Goal: Check status: Check status

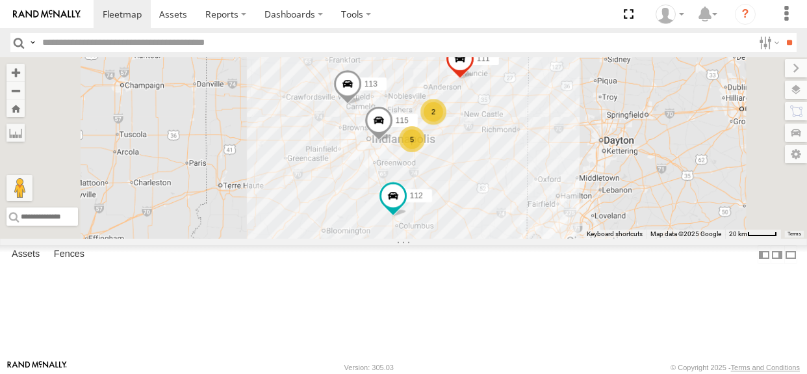
select select "**********"
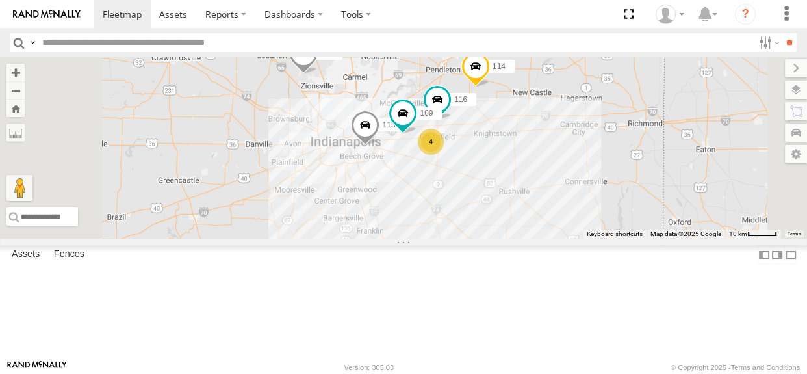
drag, startPoint x: 566, startPoint y: 220, endPoint x: 548, endPoint y: 222, distance: 18.3
click at [543, 229] on div "115 111 112 113 114 116 4 109" at bounding box center [403, 147] width 807 height 181
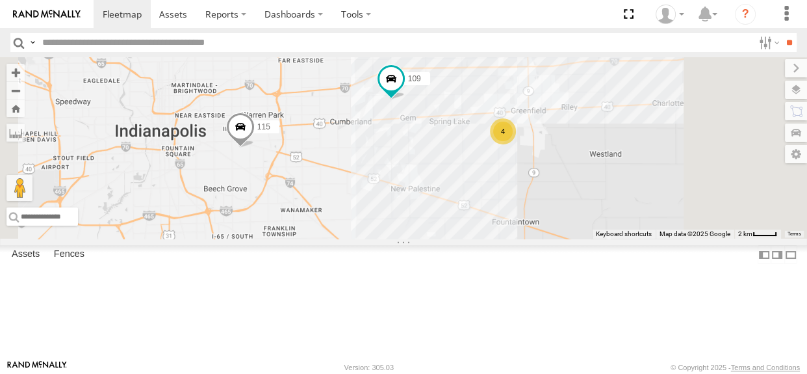
click at [516, 144] on div "4" at bounding box center [503, 131] width 26 height 26
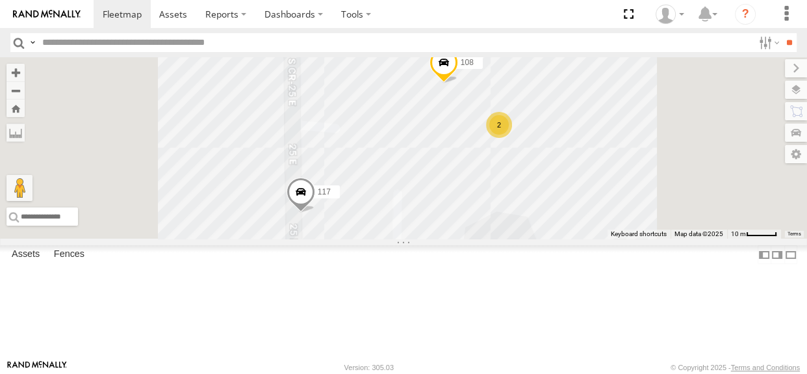
click at [512, 138] on div "2" at bounding box center [499, 125] width 26 height 26
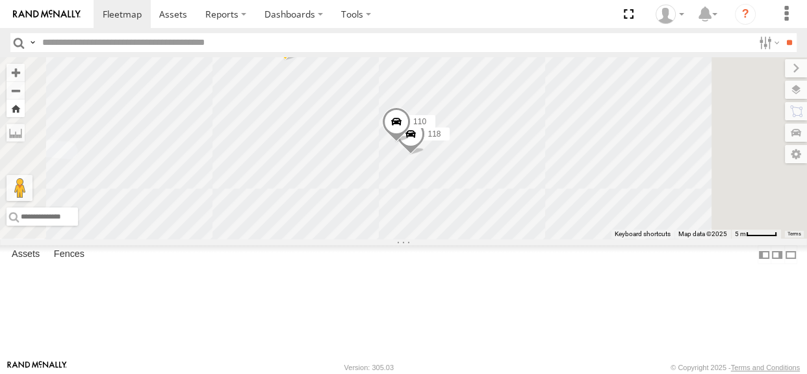
click at [25, 106] on button "Zoom Home" at bounding box center [15, 108] width 18 height 18
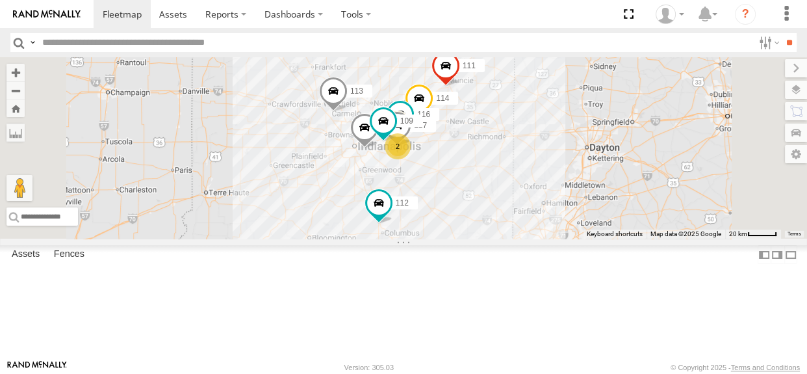
drag, startPoint x: 491, startPoint y: 194, endPoint x: 475, endPoint y: 201, distance: 18.0
click at [475, 201] on div "114 116 2 108 115 117 109 111 112 113" at bounding box center [403, 147] width 807 height 181
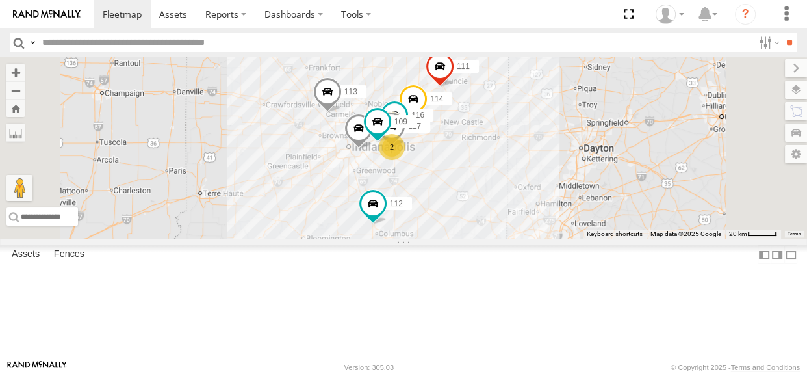
drag, startPoint x: 480, startPoint y: 204, endPoint x: 474, endPoint y: 205, distance: 6.5
click at [474, 205] on div "114 116 2 108 115 117 109 111 112 113" at bounding box center [403, 147] width 807 height 181
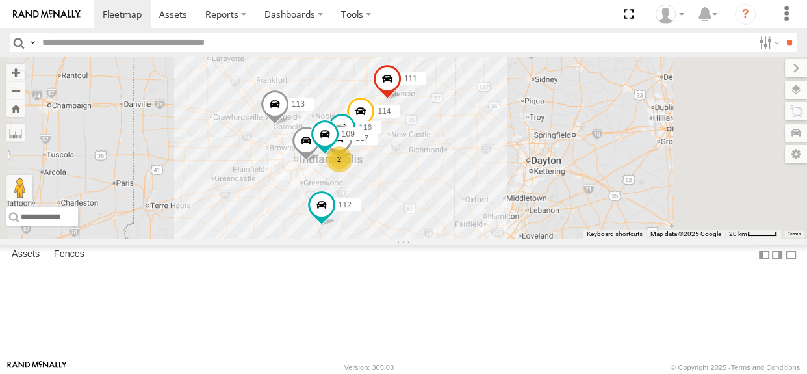
drag, startPoint x: 525, startPoint y: 222, endPoint x: 469, endPoint y: 236, distance: 57.5
click at [469, 236] on div "114 116 2 108 115 117 109 111 112 113" at bounding box center [403, 147] width 807 height 181
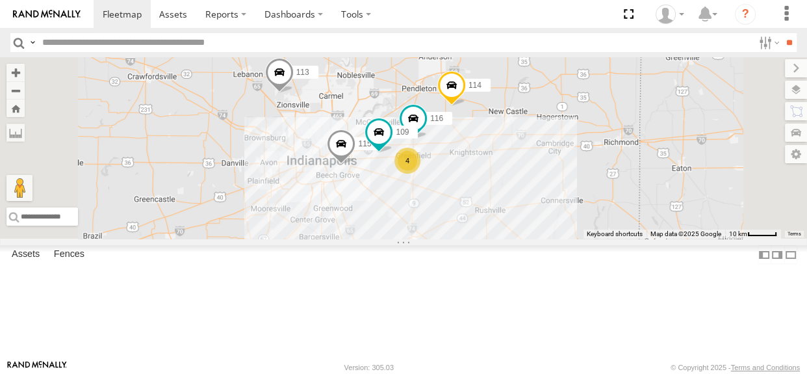
drag, startPoint x: 568, startPoint y: 222, endPoint x: 607, endPoint y: 240, distance: 43.6
click at [607, 238] on div "114 116 115 109 111 112 113 4" at bounding box center [403, 147] width 807 height 181
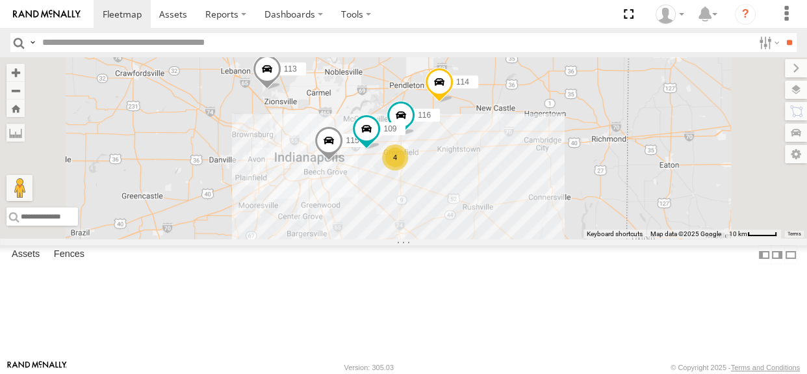
drag, startPoint x: 688, startPoint y: 240, endPoint x: 674, endPoint y: 236, distance: 14.0
click at [674, 236] on div "114 116 115 109 111 112 113 4" at bounding box center [403, 147] width 807 height 181
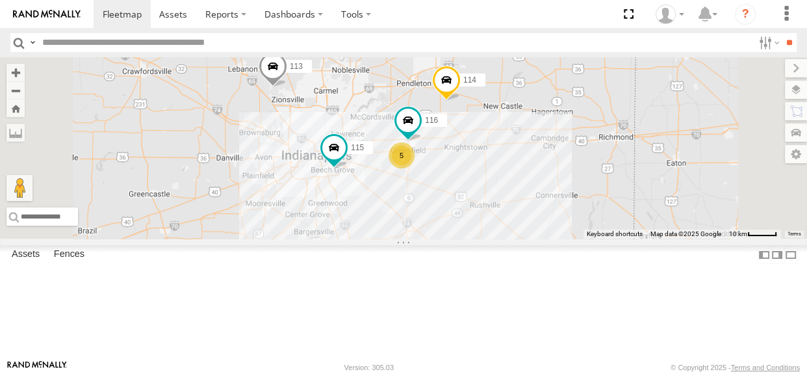
drag, startPoint x: 500, startPoint y: 168, endPoint x: 482, endPoint y: 179, distance: 21.0
click at [482, 179] on div "114 116 5 115 111 112 113" at bounding box center [403, 147] width 807 height 181
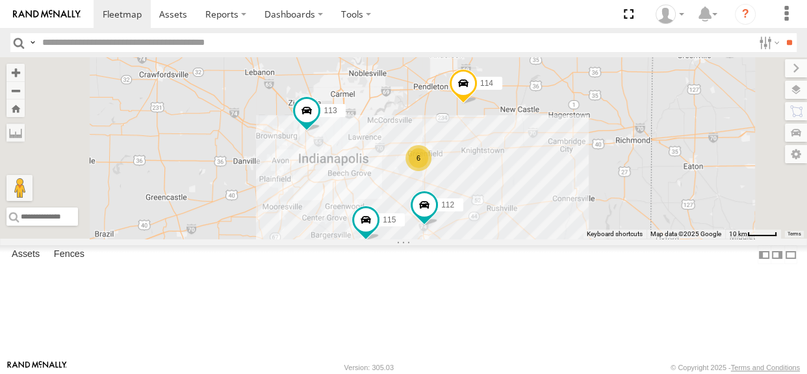
drag, startPoint x: 491, startPoint y: 288, endPoint x: 489, endPoint y: 275, distance: 13.1
click at [489, 238] on div "114 6 115 111 112 113" at bounding box center [403, 147] width 807 height 181
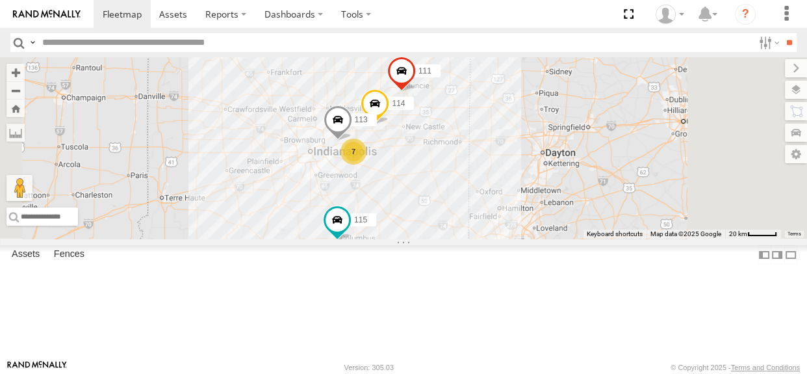
click at [495, 238] on div "114 7 115 111 113" at bounding box center [403, 147] width 807 height 181
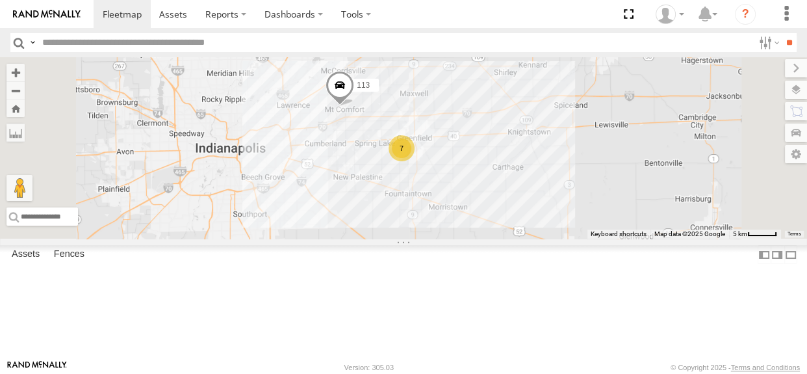
click at [415, 161] on div "7" at bounding box center [402, 148] width 26 height 26
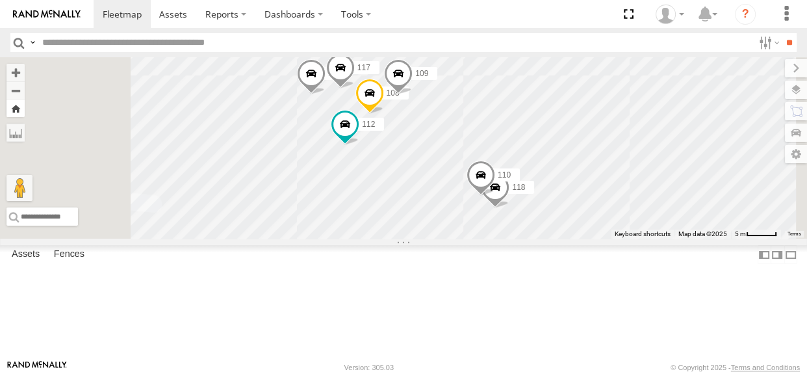
click at [25, 104] on button "Zoom Home" at bounding box center [15, 108] width 18 height 18
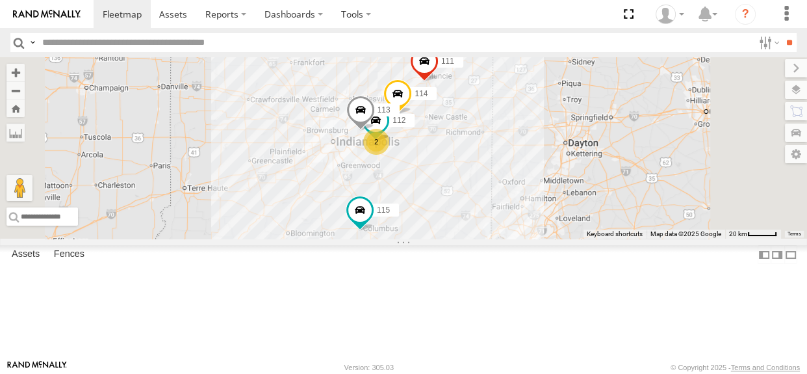
drag, startPoint x: 457, startPoint y: 138, endPoint x: 441, endPoint y: 149, distance: 19.1
click at [441, 149] on div "114 116 2 108 115 117 109 111 112 113" at bounding box center [403, 147] width 807 height 181
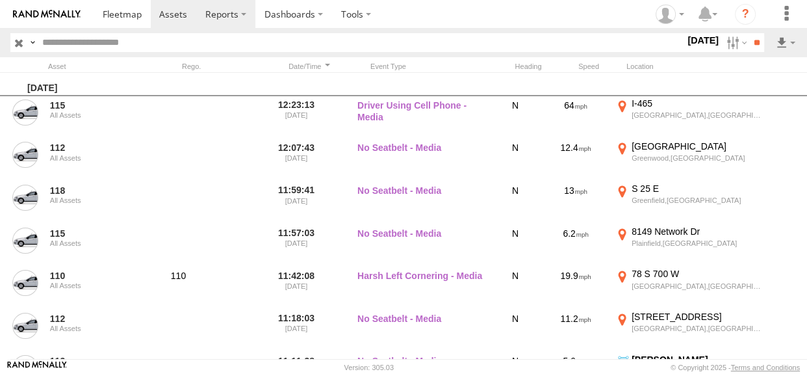
scroll to position [1392, 0]
